Goal: Transaction & Acquisition: Obtain resource

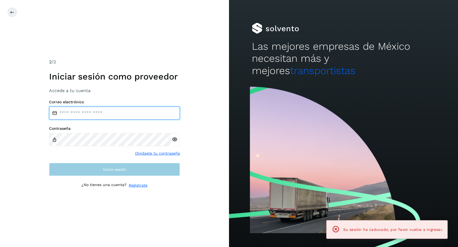
type input "**********"
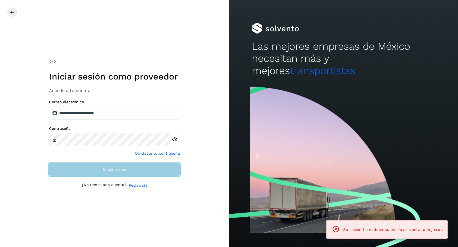
click at [131, 169] on button "Inicia sesión" at bounding box center [114, 169] width 131 height 13
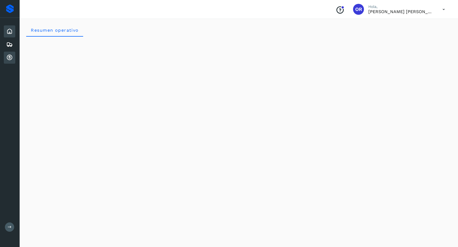
click at [5, 59] on div "Cuentas por cobrar" at bounding box center [9, 58] width 11 height 12
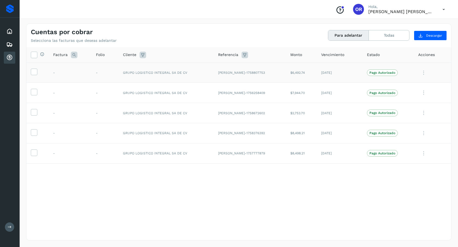
click at [37, 72] on td at bounding box center [37, 72] width 22 height 20
click at [32, 68] on td at bounding box center [37, 72] width 22 height 20
click at [32, 73] on icon at bounding box center [34, 71] width 6 height 6
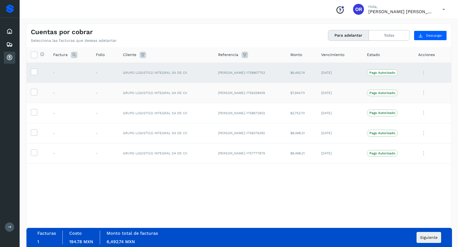
click at [35, 98] on td at bounding box center [37, 93] width 22 height 20
click at [35, 94] on icon at bounding box center [34, 92] width 6 height 6
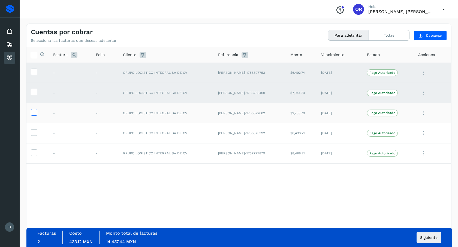
click at [34, 115] on icon at bounding box center [34, 112] width 6 height 6
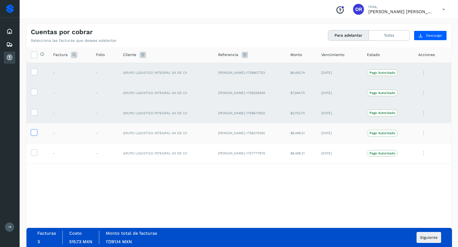
click at [34, 133] on icon at bounding box center [34, 132] width 6 height 6
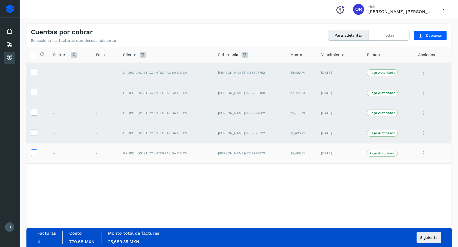
click at [34, 152] on icon at bounding box center [34, 152] width 6 height 6
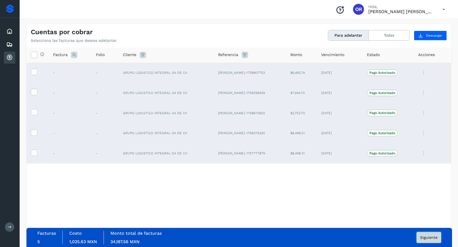
click at [424, 237] on span "Siguiente" at bounding box center [429, 237] width 17 height 4
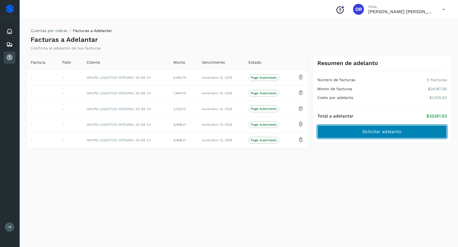
click at [386, 136] on button "Solicitar adelanto" at bounding box center [383, 131] width 130 height 13
